Goal: Information Seeking & Learning: Find specific page/section

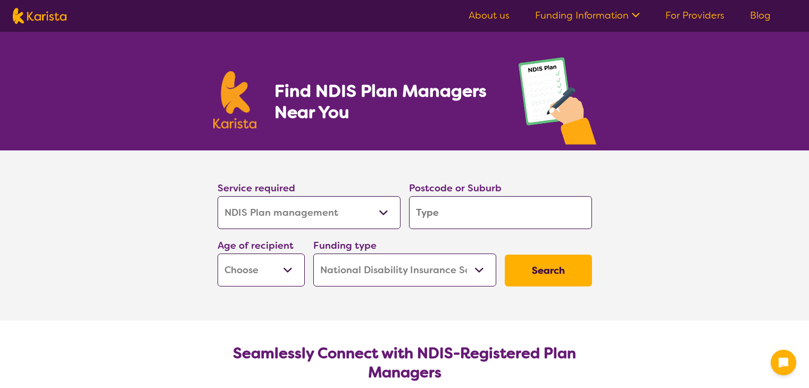
select select "NDIS Plan management"
select select "NDIS"
select select "NDIS Plan management"
select select "NDIS"
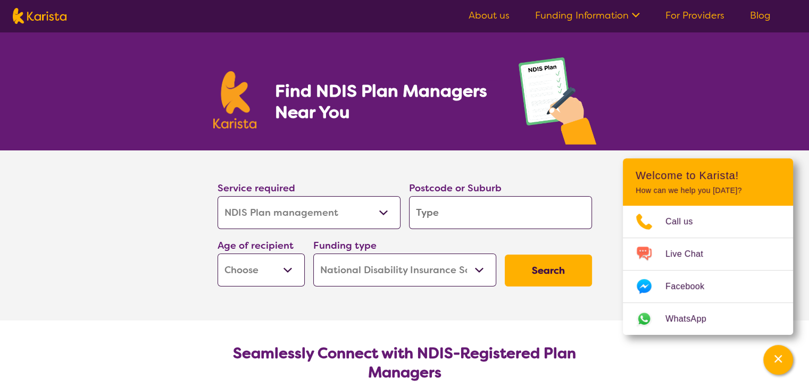
click at [470, 224] on input "search" at bounding box center [500, 212] width 183 height 33
type input "6112"
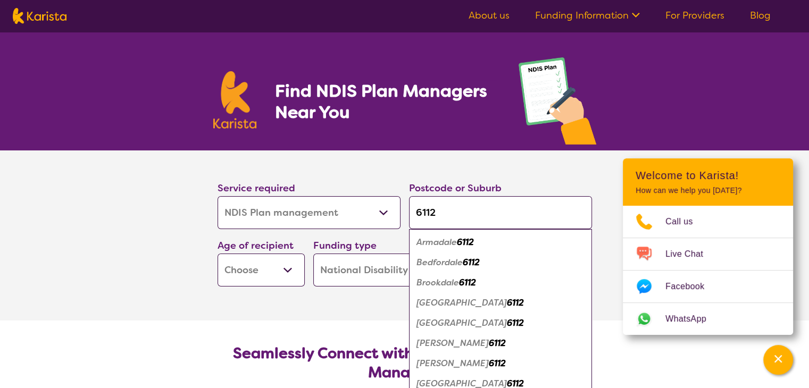
click at [473, 246] on em "6112" at bounding box center [465, 242] width 17 height 11
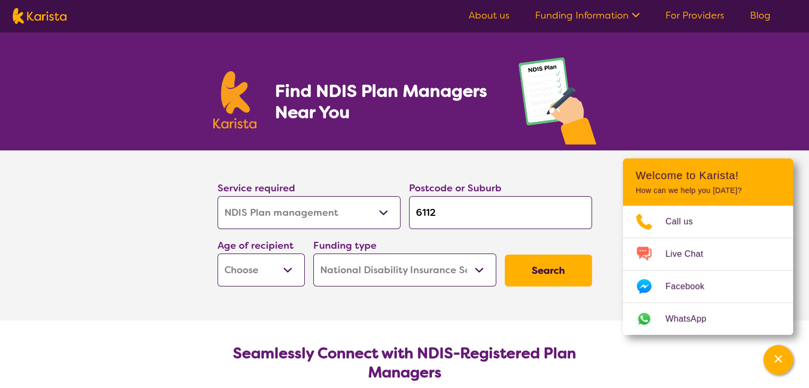
click at [534, 265] on button "Search" at bounding box center [548, 271] width 87 height 32
click at [294, 269] on select "Early Childhood - 0 to 9 Child - 10 to 11 Adolescent - 12 to 17 Adult - 18 to 6…" at bounding box center [260, 270] width 87 height 33
select select "AD"
click at [217, 254] on select "Early Childhood - 0 to 9 Child - 10 to 11 Adolescent - 12 to 17 Adult - 18 to 6…" at bounding box center [260, 270] width 87 height 33
select select "AD"
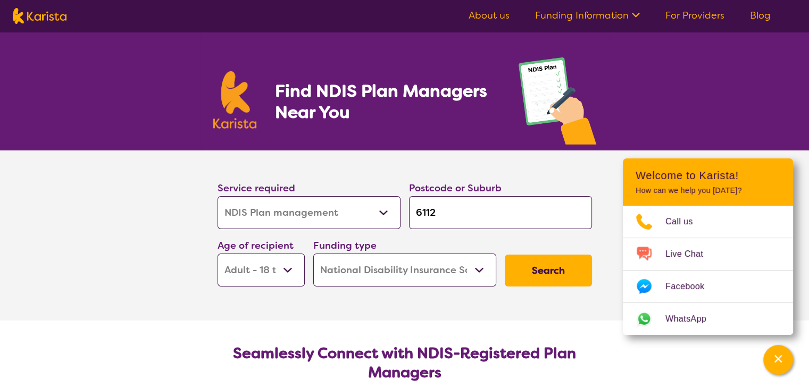
click at [543, 270] on button "Search" at bounding box center [548, 271] width 87 height 32
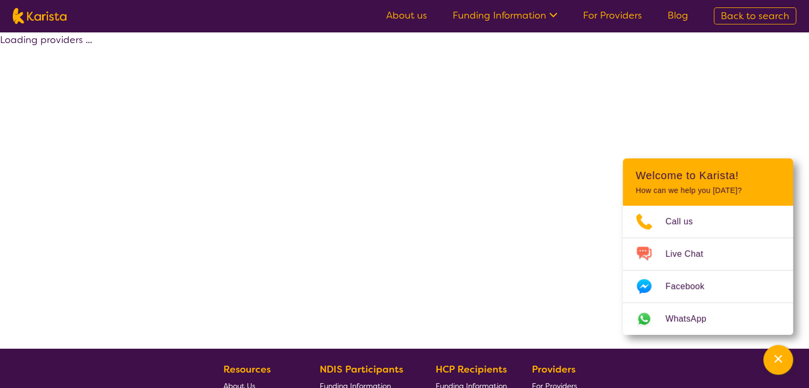
select select "by_score"
